Goal: Transaction & Acquisition: Purchase product/service

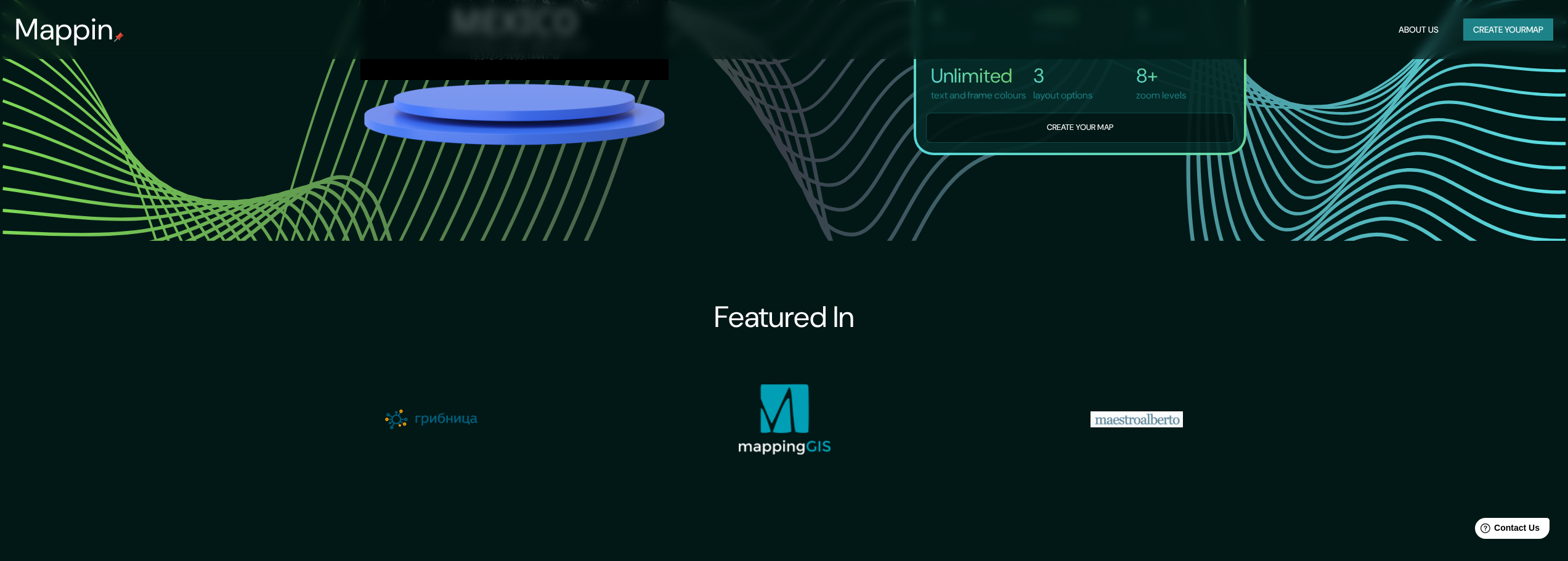
scroll to position [1294, 0]
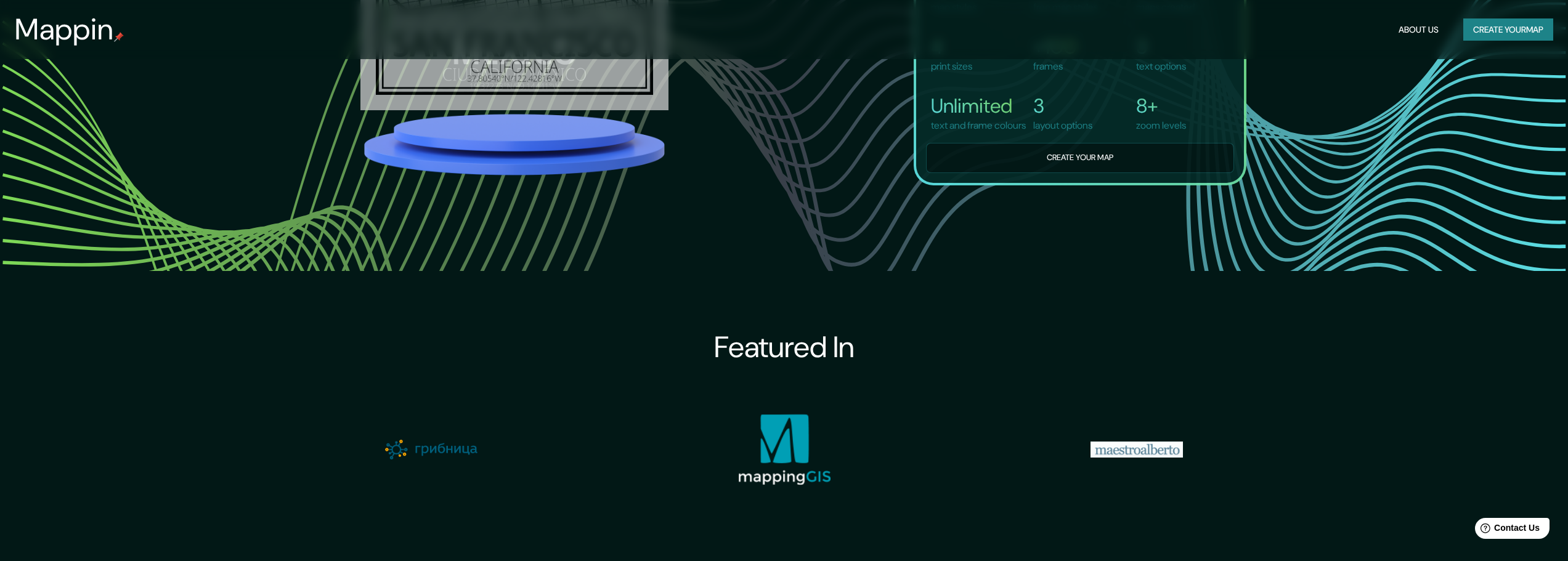
click at [1026, 173] on button "Create your map" at bounding box center [1079, 158] width 308 height 31
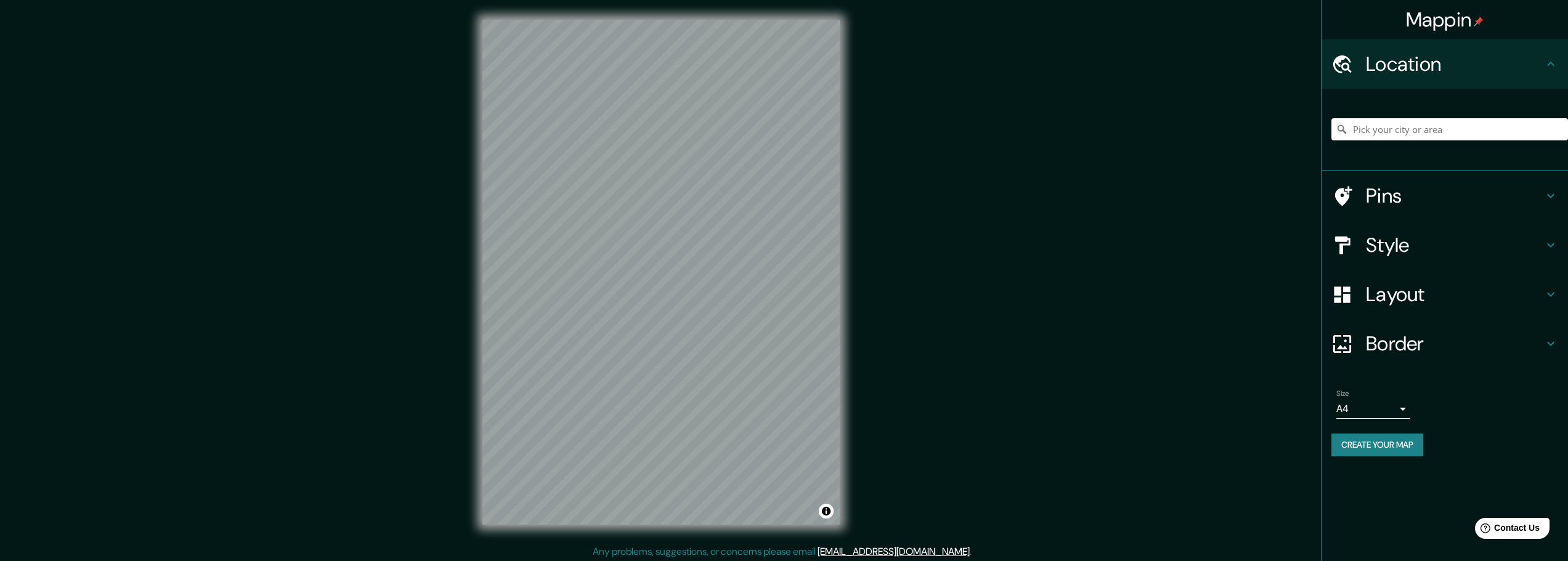
click at [1401, 133] on input "Pick your city or area" at bounding box center [1449, 129] width 236 height 23
click at [1405, 245] on h4 "Style" at bounding box center [1454, 245] width 178 height 25
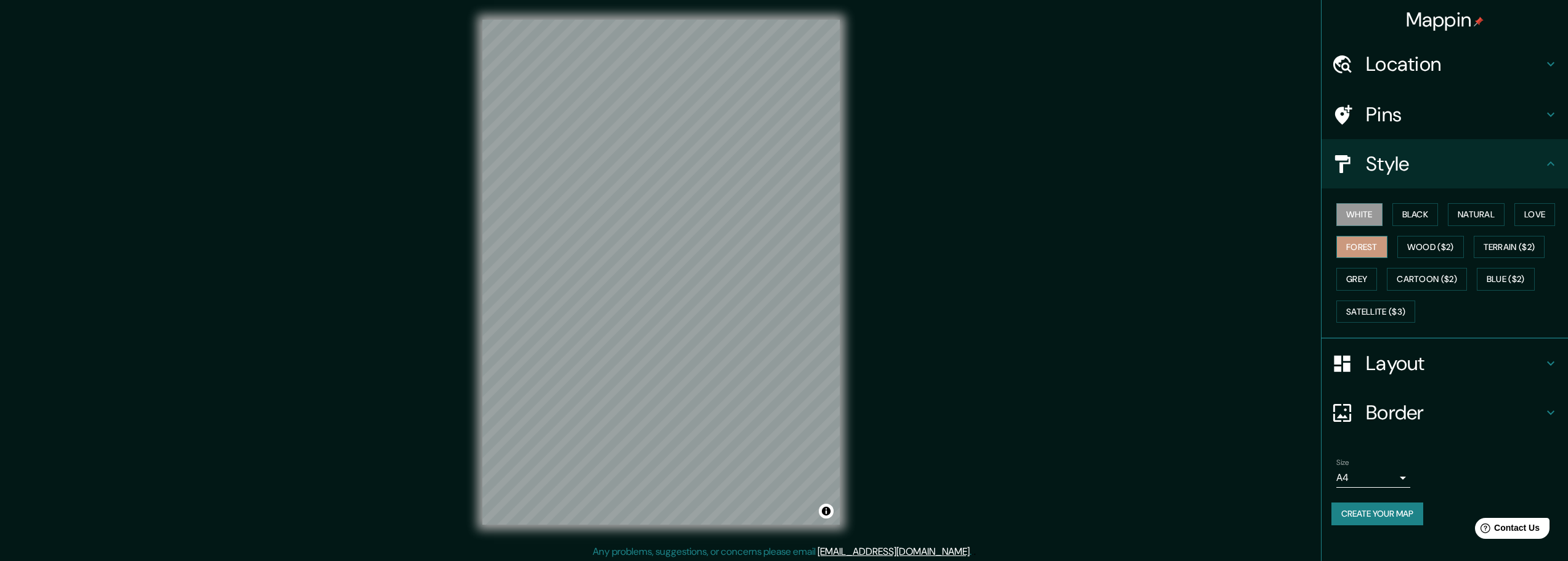
click at [1374, 241] on button "Forest" at bounding box center [1361, 248] width 51 height 23
click at [1508, 243] on button "Terrain ($2)" at bounding box center [1509, 248] width 72 height 23
click at [1459, 365] on h4 "Layout" at bounding box center [1454, 363] width 178 height 25
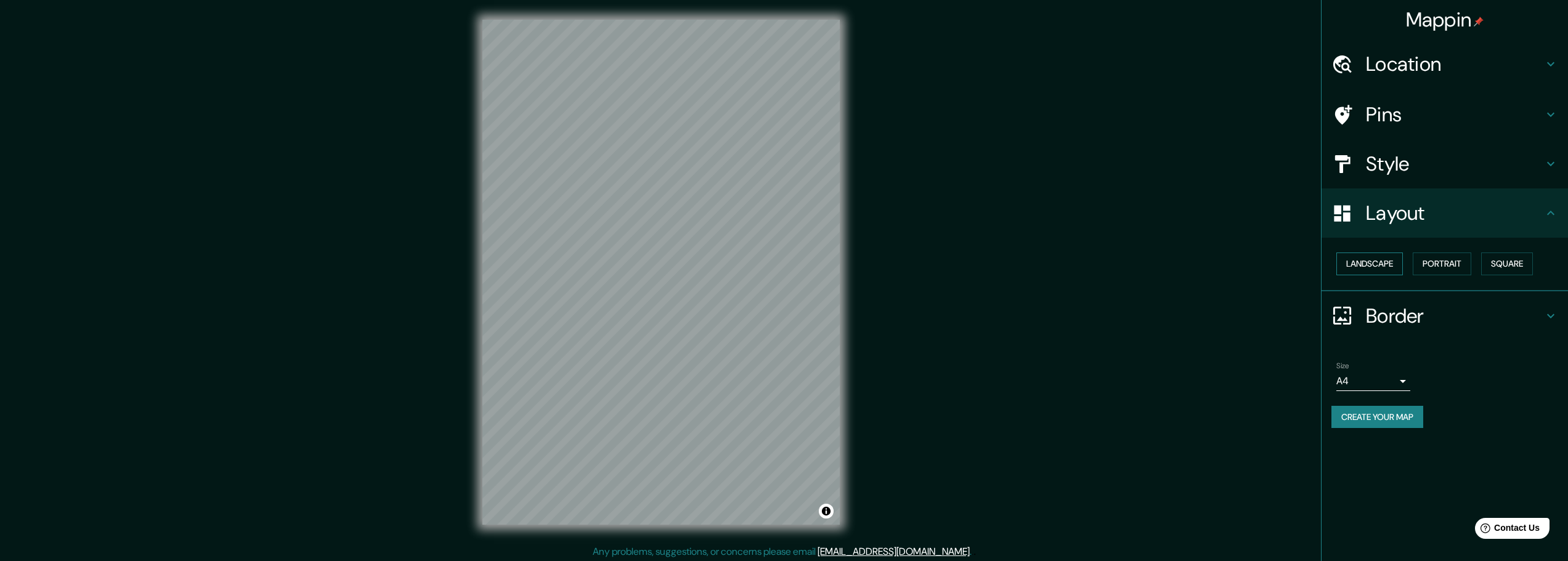
click at [1398, 267] on button "Landscape" at bounding box center [1369, 264] width 67 height 23
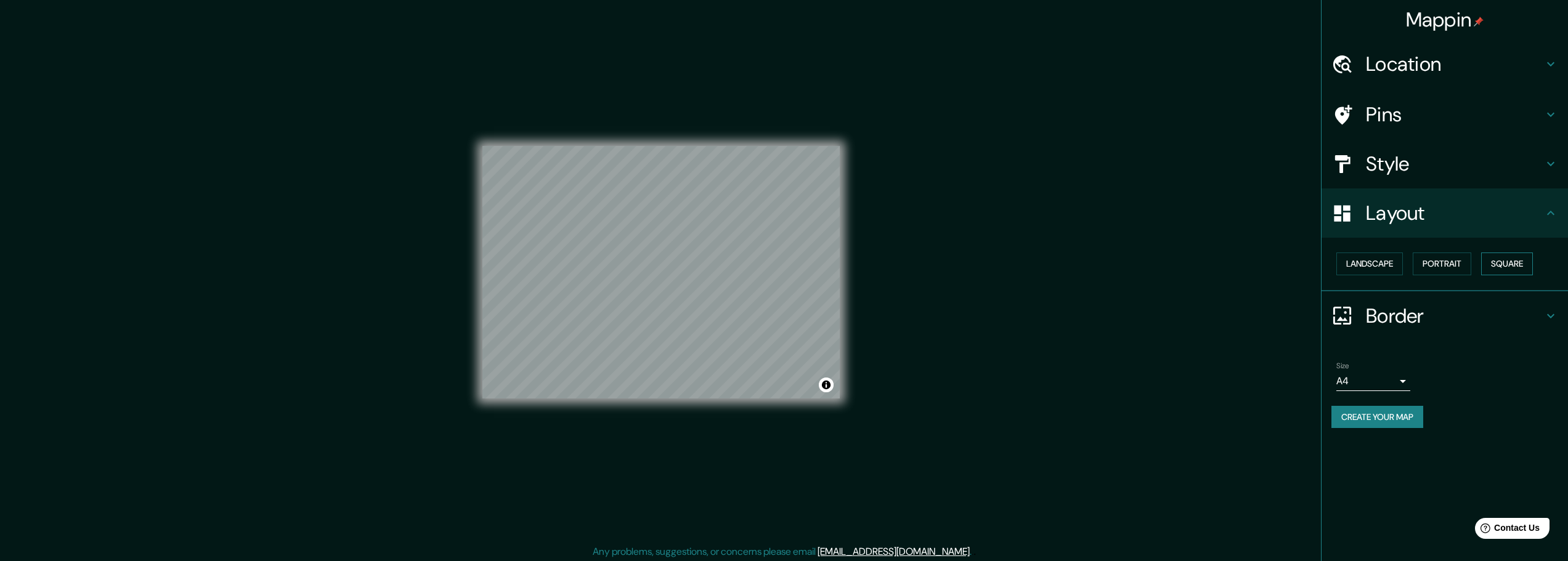
click at [1515, 264] on button "Square" at bounding box center [1507, 264] width 51 height 23
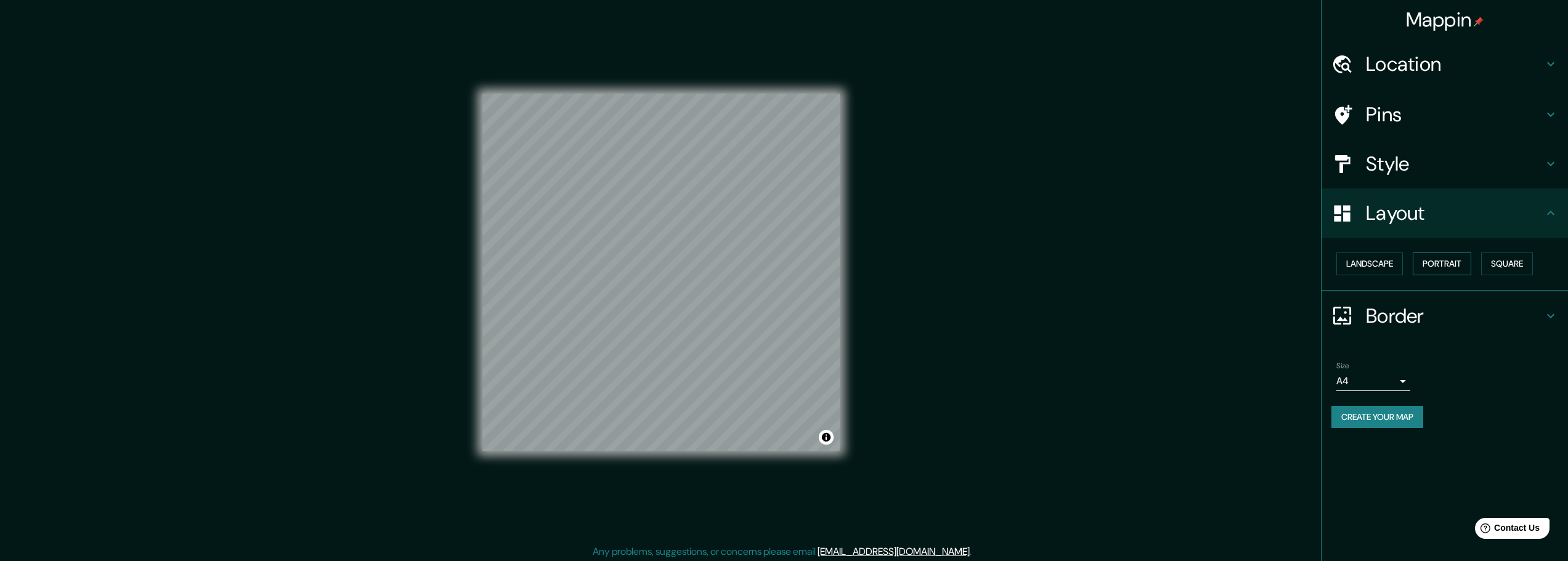
click at [1444, 265] on button "Portrait" at bounding box center [1441, 264] width 59 height 23
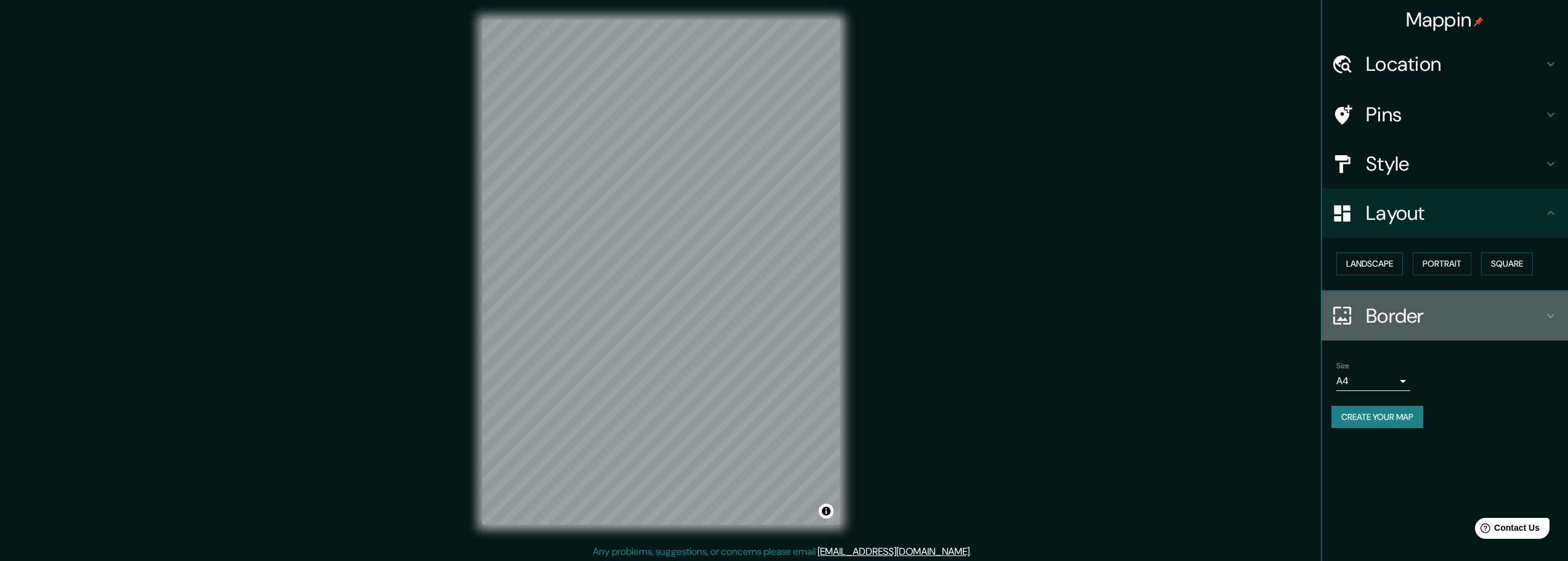
click at [1444, 305] on h4 "Border" at bounding box center [1454, 316] width 178 height 25
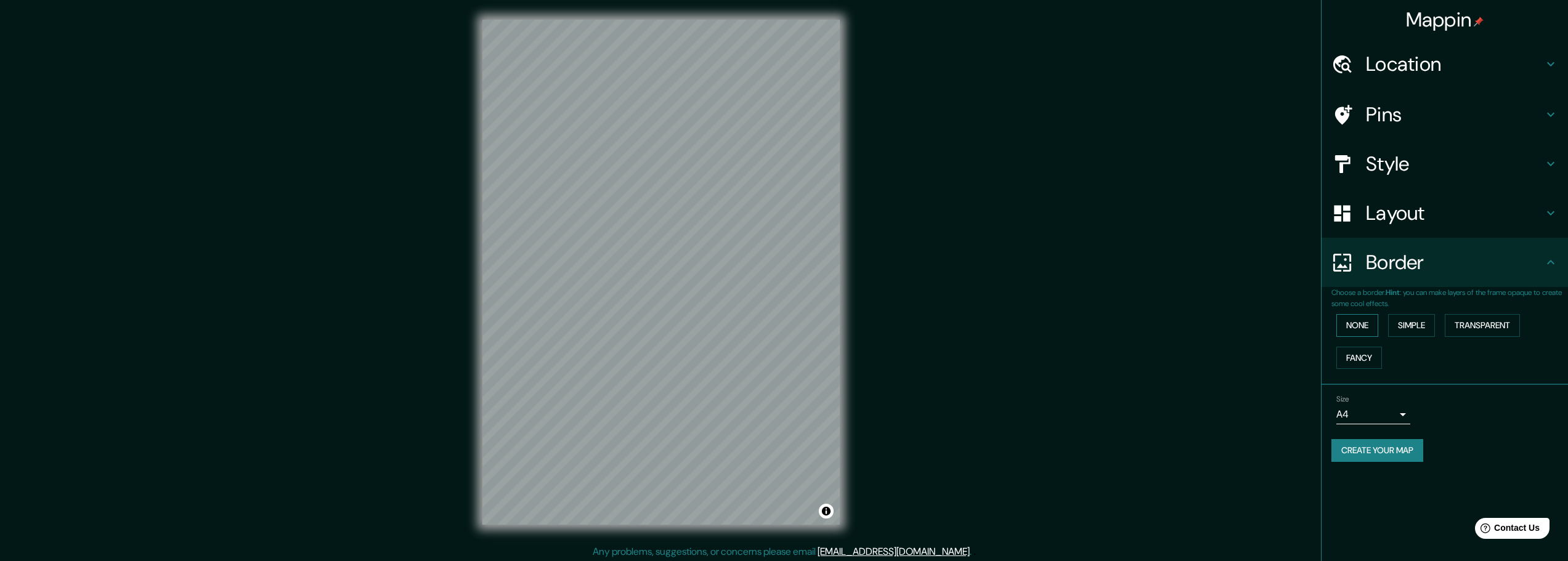
click at [1369, 329] on button "None" at bounding box center [1357, 326] width 42 height 23
click at [1402, 328] on button "Simple" at bounding box center [1411, 326] width 47 height 23
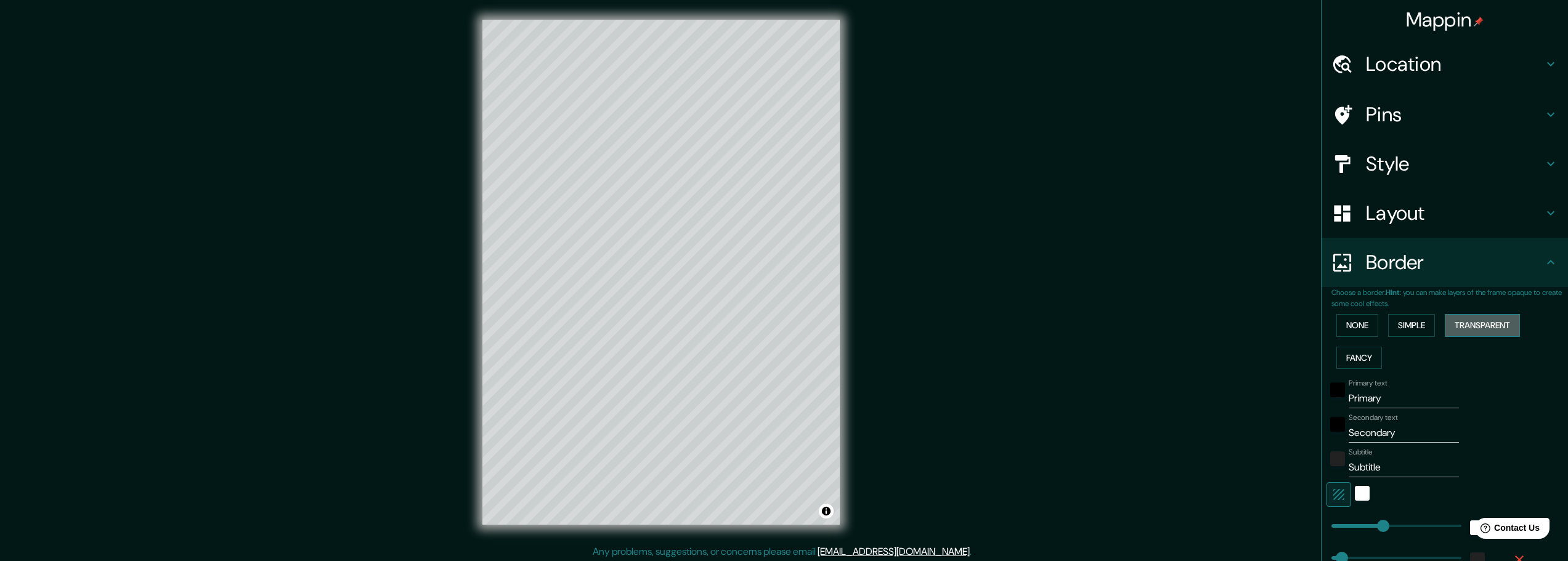
click at [1464, 326] on button "Transparent" at bounding box center [1482, 326] width 76 height 23
click at [1365, 354] on button "Fancy" at bounding box center [1358, 358] width 46 height 23
